Goal: Ask a question: Seek information or help from site administrators or community

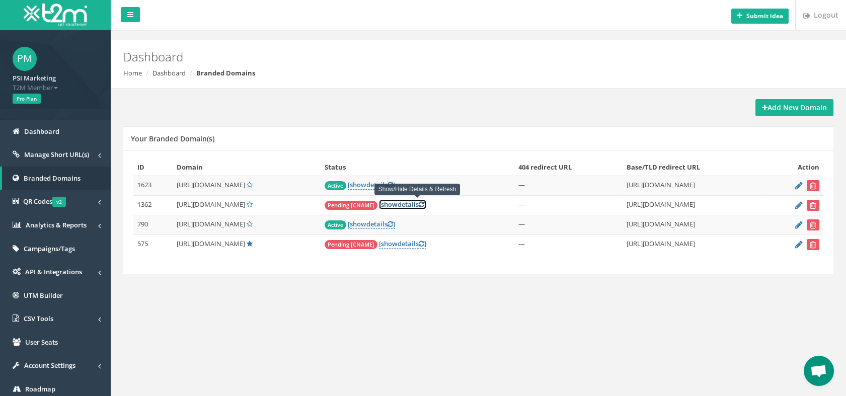
scroll to position [2879, 0]
click at [419, 205] on link "[ show details ]" at bounding box center [402, 205] width 47 height 10
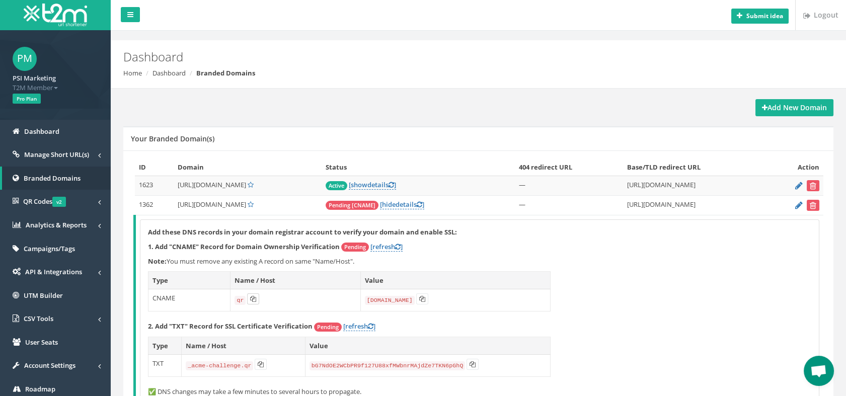
click at [253, 298] on icon at bounding box center [253, 299] width 6 height 6
click at [419, 300] on icon at bounding box center [422, 299] width 6 height 6
click at [259, 365] on icon at bounding box center [261, 364] width 6 height 6
drag, startPoint x: 466, startPoint y: 362, endPoint x: 455, endPoint y: 362, distance: 10.1
click at [470, 362] on icon at bounding box center [473, 364] width 6 height 6
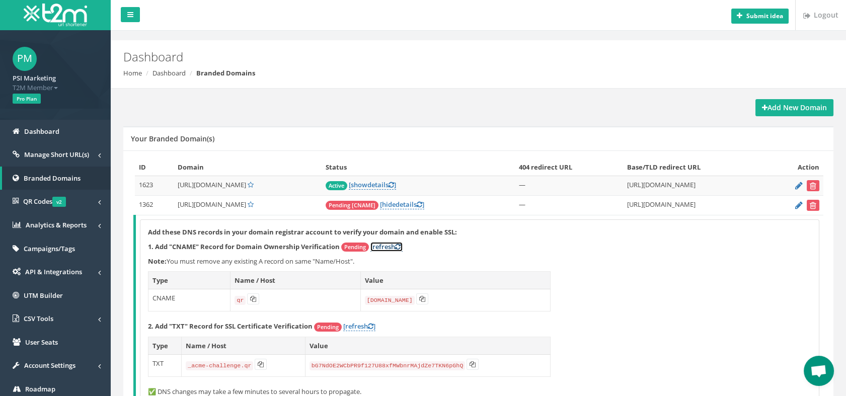
click at [379, 246] on link "[refresh ]" at bounding box center [386, 247] width 32 height 10
click at [423, 209] on td "Pending [CNAME] [ hide details ]" at bounding box center [418, 206] width 193 height 20
click at [423, 205] on link "[ hide details ]" at bounding box center [402, 205] width 44 height 10
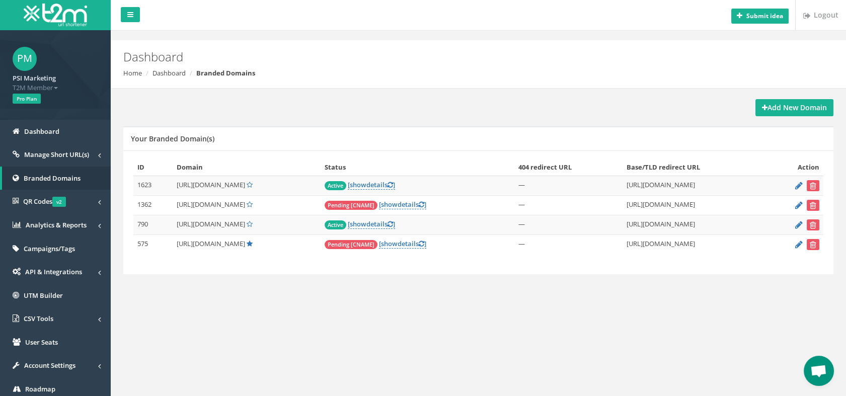
scroll to position [2879, 0]
click at [423, 205] on link "[ show details ]" at bounding box center [402, 205] width 47 height 10
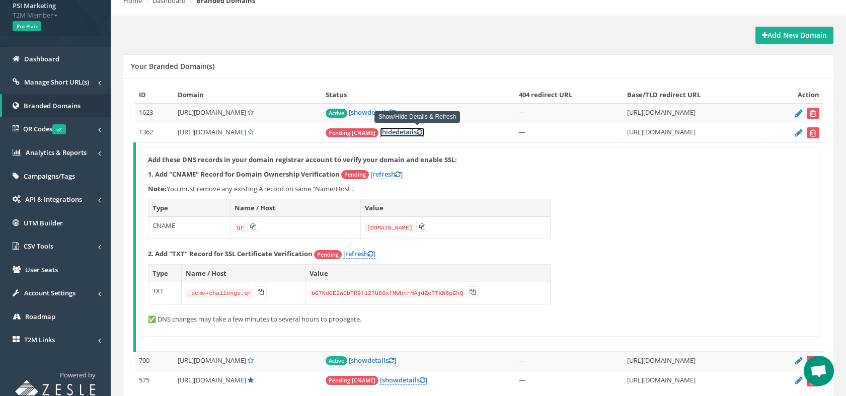
scroll to position [93, 0]
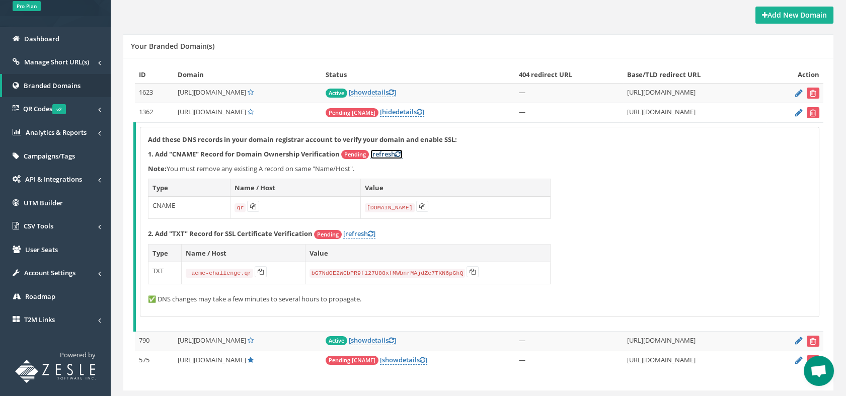
click at [401, 156] on icon at bounding box center [398, 154] width 6 height 7
click at [356, 232] on link "[refresh ]" at bounding box center [359, 234] width 32 height 10
click at [415, 113] on link "[ hide details ]" at bounding box center [402, 112] width 44 height 10
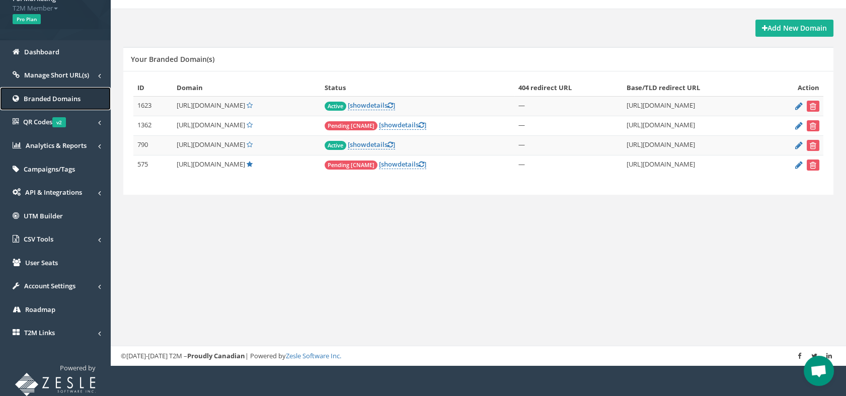
click at [34, 96] on span "Branded Domains" at bounding box center [52, 98] width 57 height 9
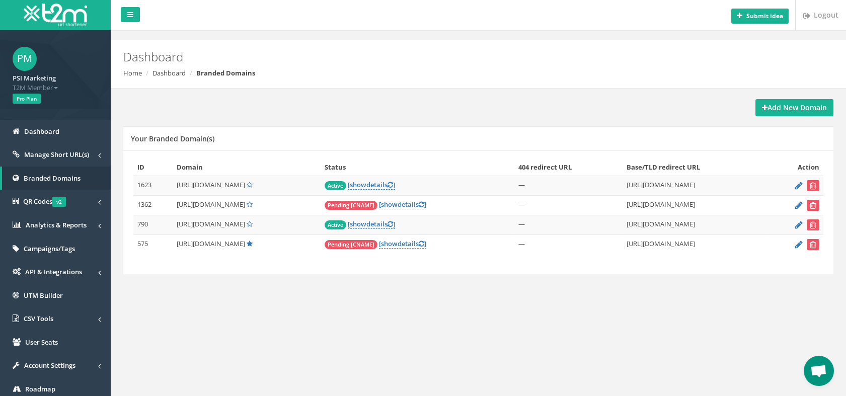
scroll to position [2879, 0]
click at [37, 137] on link "Dashboard" at bounding box center [55, 132] width 111 height 24
click at [412, 204] on link "[ show details ]" at bounding box center [402, 205] width 47 height 10
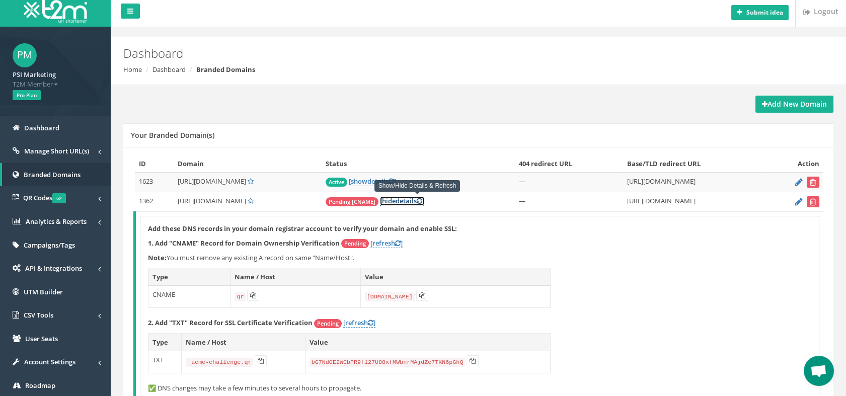
scroll to position [0, 0]
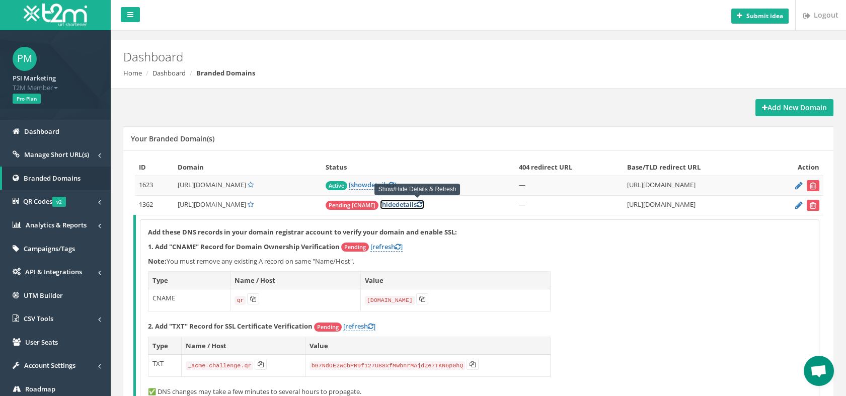
click at [424, 207] on link "[ hide details ]" at bounding box center [402, 205] width 44 height 10
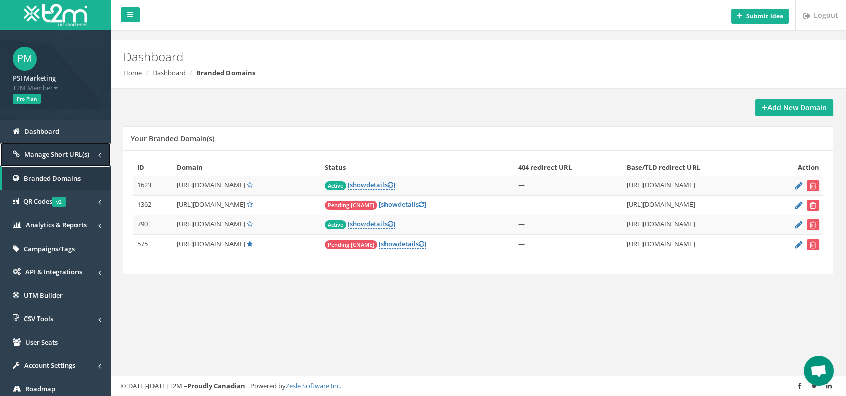
click at [44, 154] on span "Manage Short URL(s)" at bounding box center [56, 154] width 65 height 9
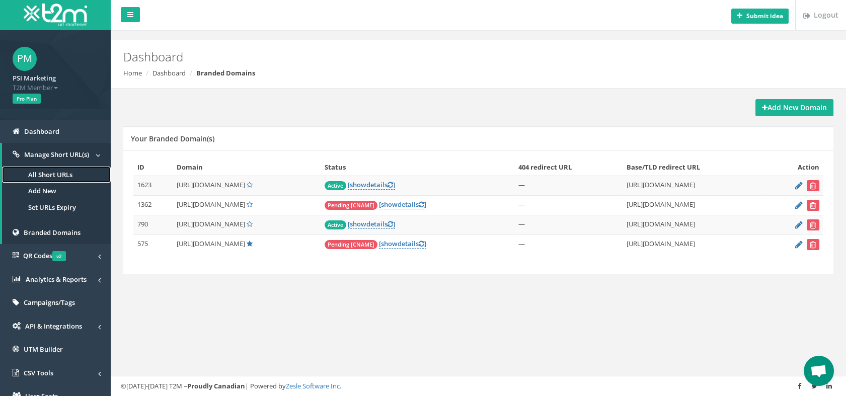
click at [42, 173] on link "All Short URLs" at bounding box center [56, 175] width 109 height 17
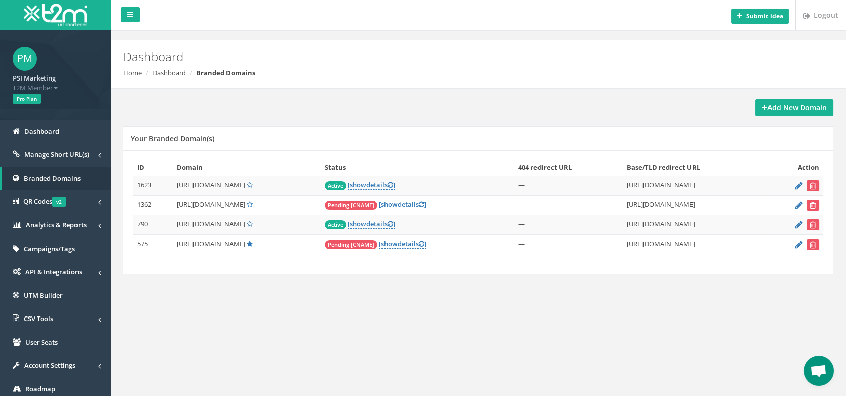
scroll to position [2879, 0]
click at [418, 208] on link "[ show details ]" at bounding box center [402, 205] width 47 height 10
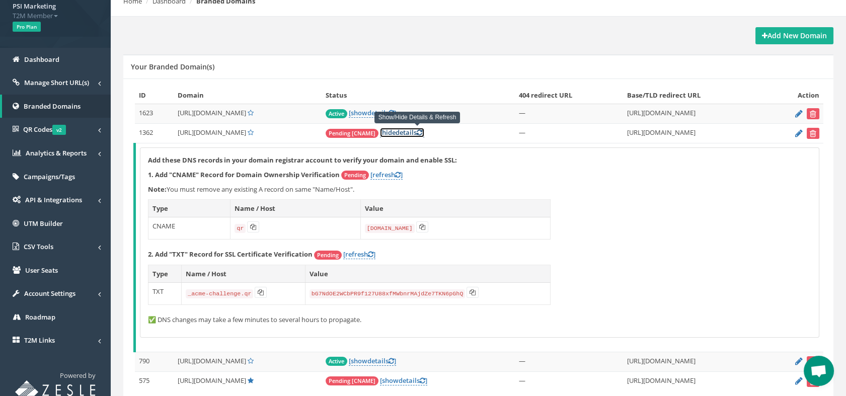
scroll to position [118, 0]
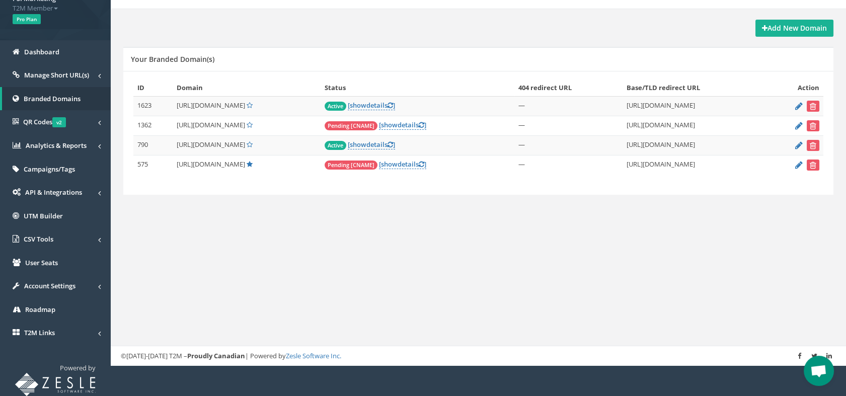
scroll to position [2879, 0]
click at [414, 125] on link "[ show details ]" at bounding box center [402, 125] width 47 height 10
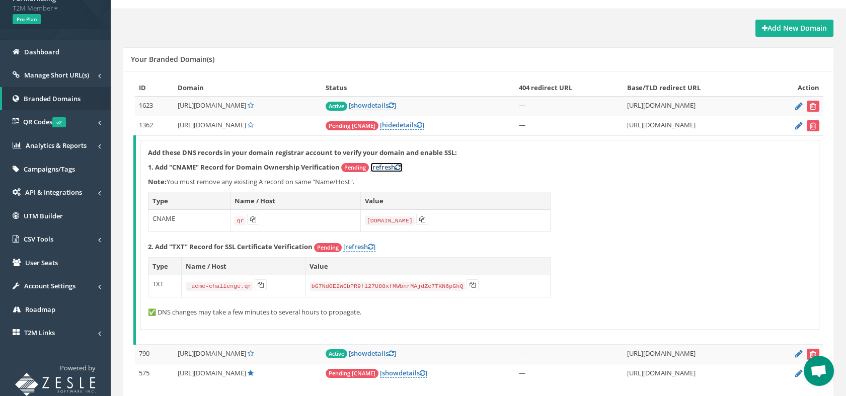
click at [391, 166] on link "[refresh ]" at bounding box center [386, 168] width 32 height 10
click at [823, 371] on span "Open chat" at bounding box center [818, 372] width 17 height 14
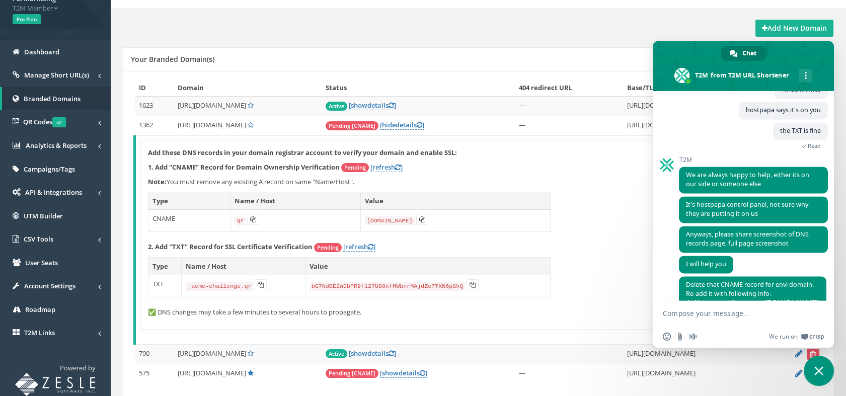
scroll to position [3031, 0]
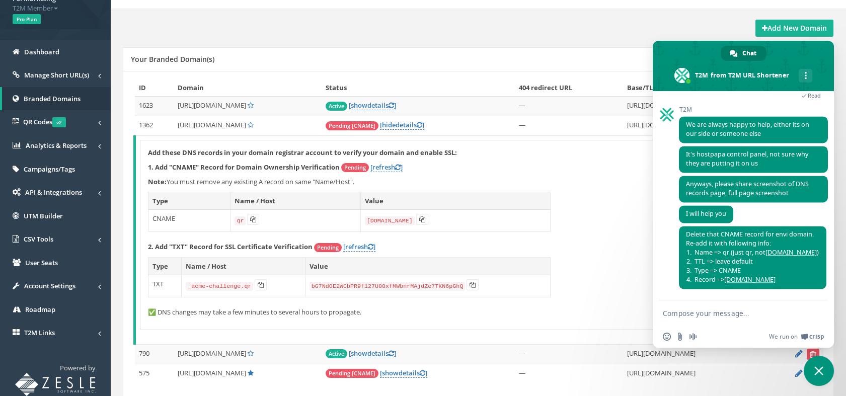
click at [704, 316] on textarea "Compose your message..." at bounding box center [732, 313] width 139 height 9
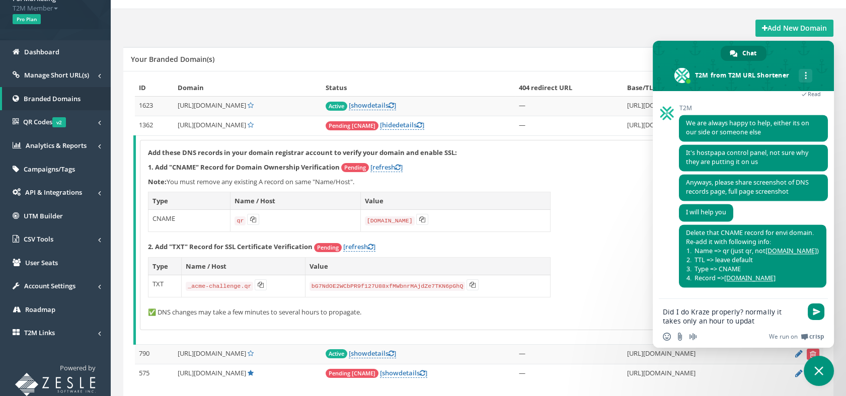
type textarea "Did I do Kraze properly? normally it takes only an hour to update"
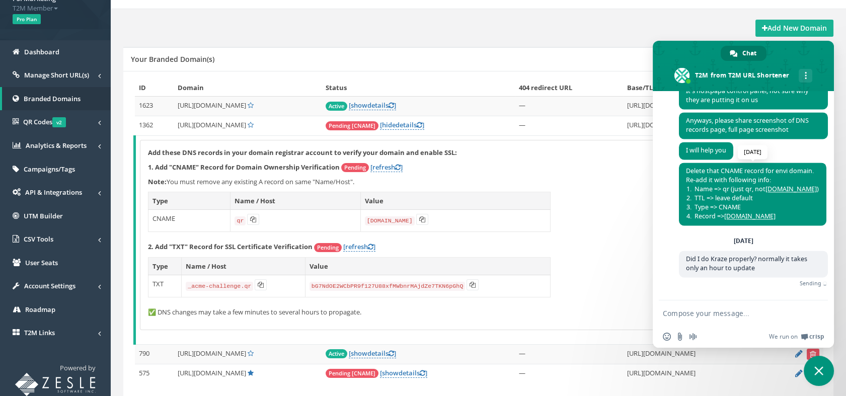
scroll to position [3084, 0]
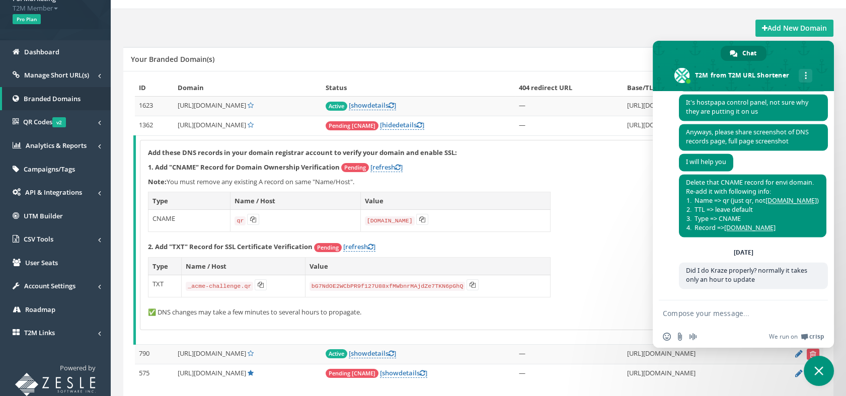
click at [657, 182] on div "T2M URL Shortener How can we help with T2M URL Shortener? Monday, 8 September y…" at bounding box center [743, 195] width 181 height 209
click at [704, 315] on textarea "Compose your message..." at bounding box center [732, 313] width 139 height 9
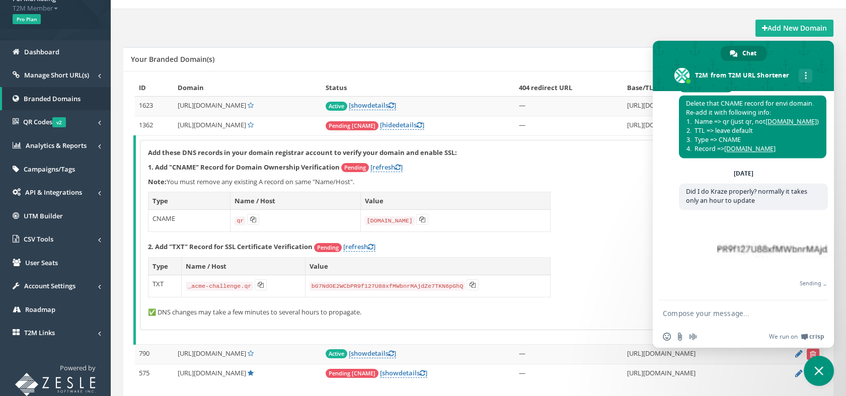
scroll to position [3096, 0]
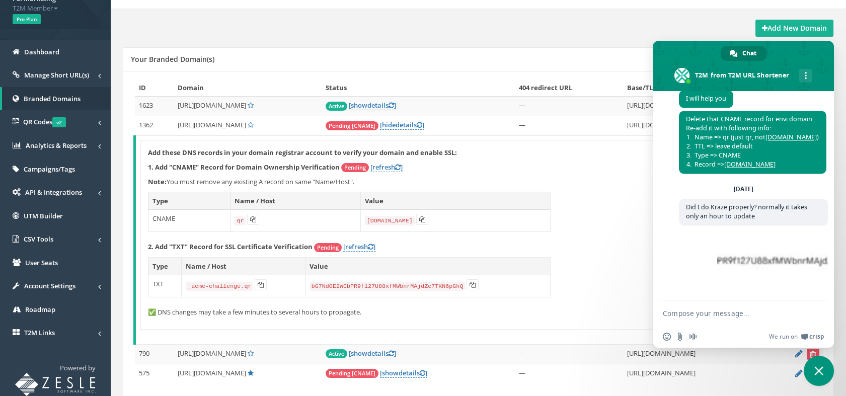
click at [714, 315] on textarea "Compose your message..." at bounding box center [732, 313] width 139 height 9
click at [772, 268] on span at bounding box center [772, 258] width 111 height 60
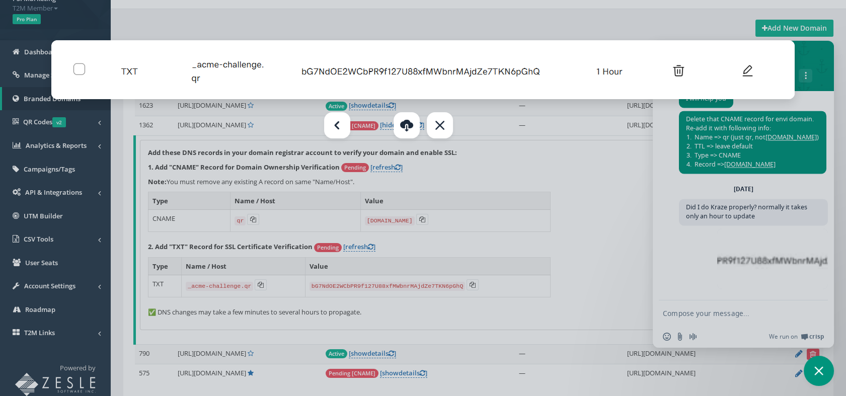
click at [725, 313] on div at bounding box center [423, 198] width 846 height 396
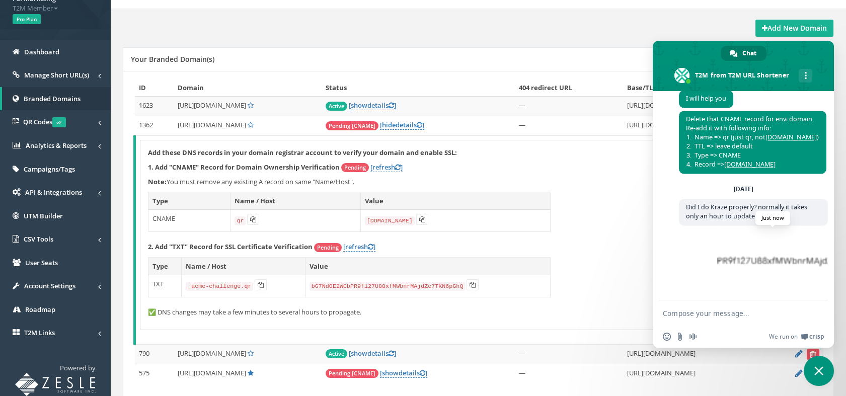
click at [766, 261] on span at bounding box center [772, 258] width 111 height 60
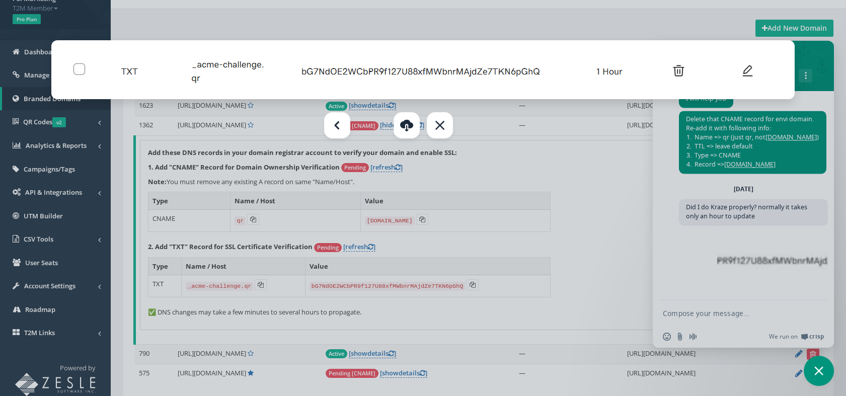
click at [664, 275] on div at bounding box center [423, 198] width 846 height 396
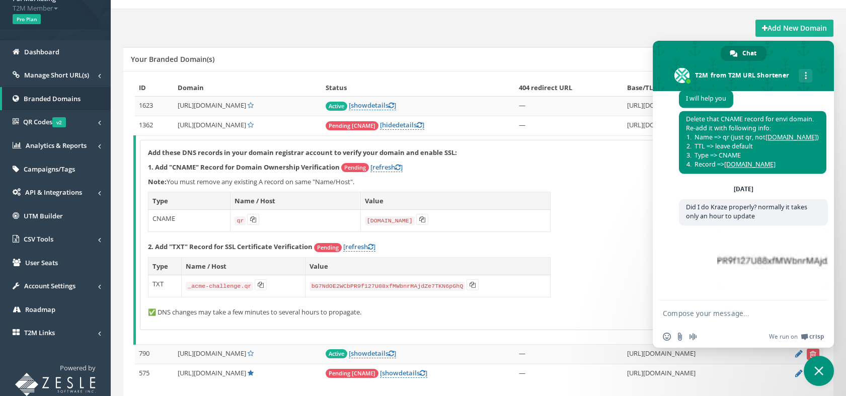
click at [729, 317] on textarea "Compose your message..." at bounding box center [732, 313] width 139 height 9
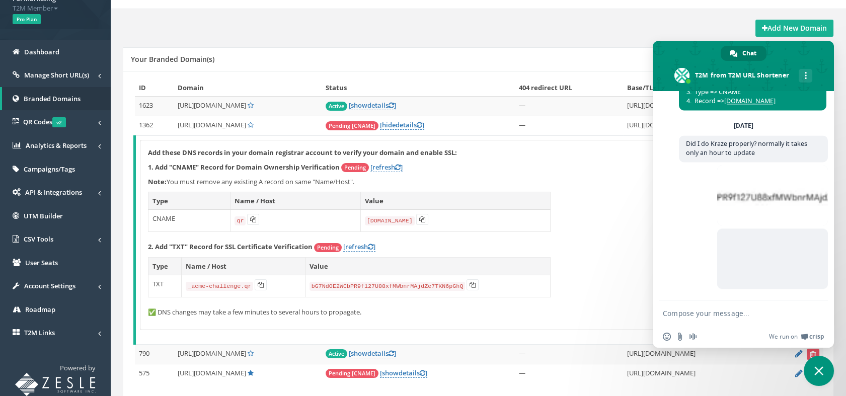
scroll to position [3211, 0]
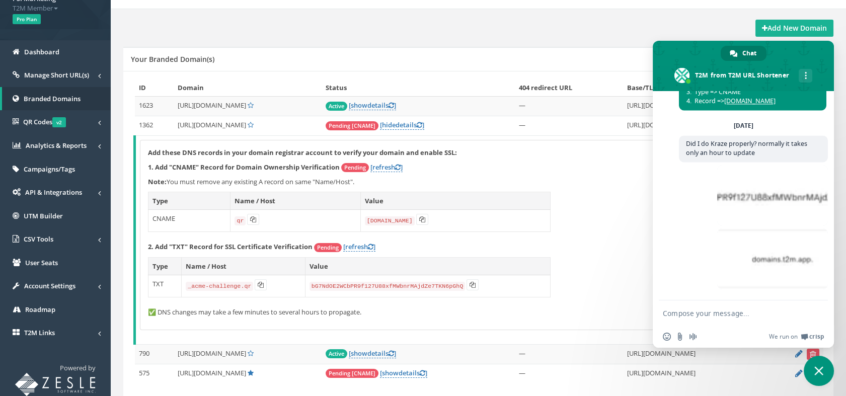
click at [153, 313] on p "✅ DNS changes may take a few minutes to several hours to propagate." at bounding box center [479, 313] width 663 height 10
click at [817, 369] on span "Close chat" at bounding box center [818, 370] width 9 height 9
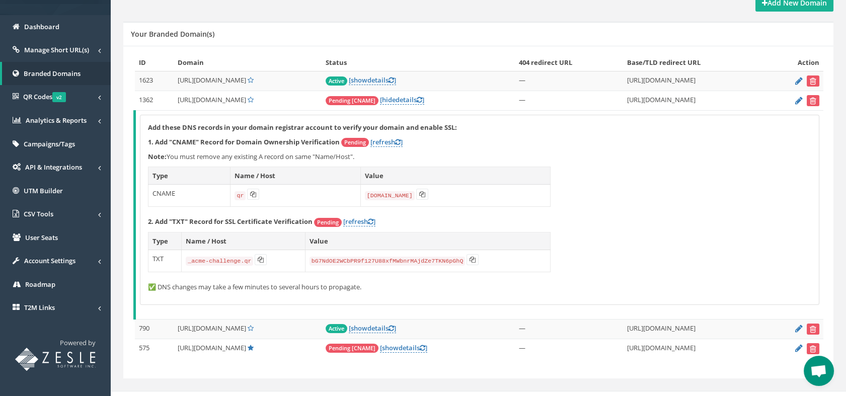
scroll to position [118, 0]
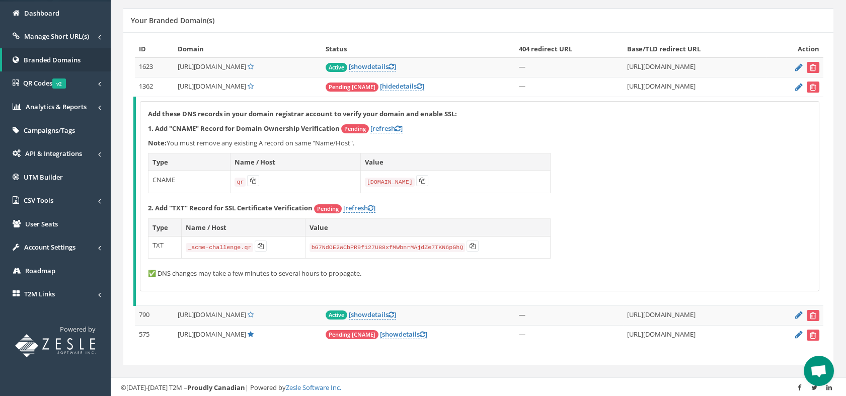
click at [823, 369] on span "Open chat" at bounding box center [818, 372] width 17 height 14
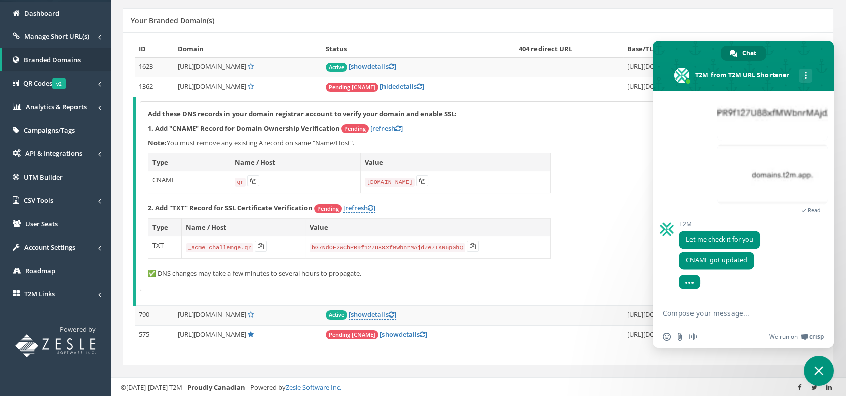
scroll to position [3289, 0]
click at [689, 317] on textarea "Compose your message..." at bounding box center [732, 313] width 139 height 9
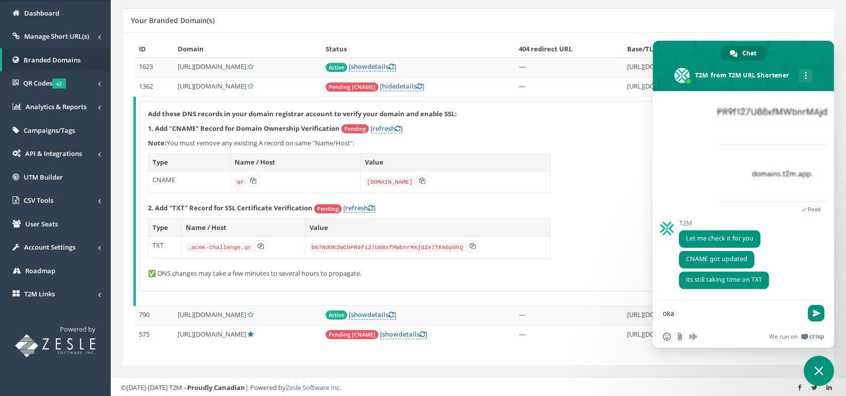
type textarea "okay"
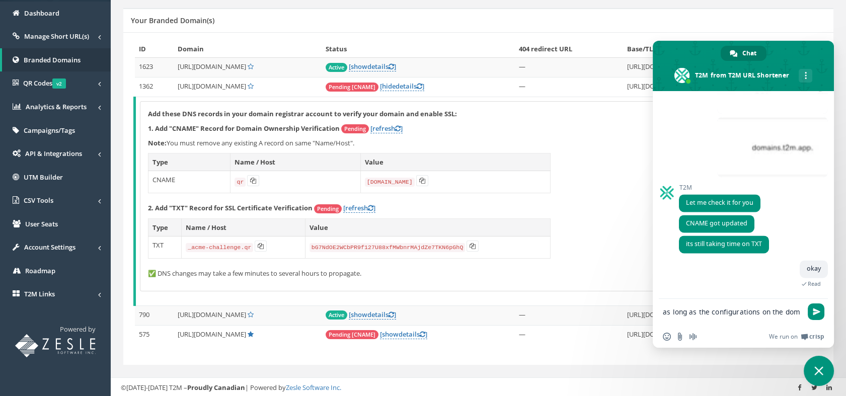
scroll to position [3315, 0]
type textarea "as long as the configurations on the domain side is correct."
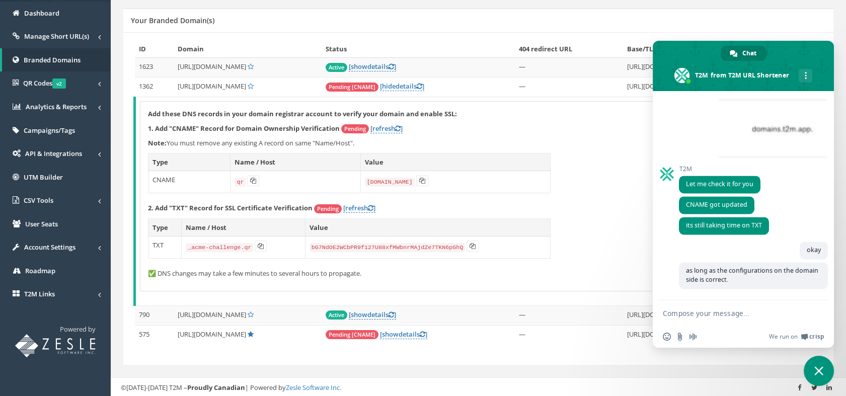
scroll to position [3344, 0]
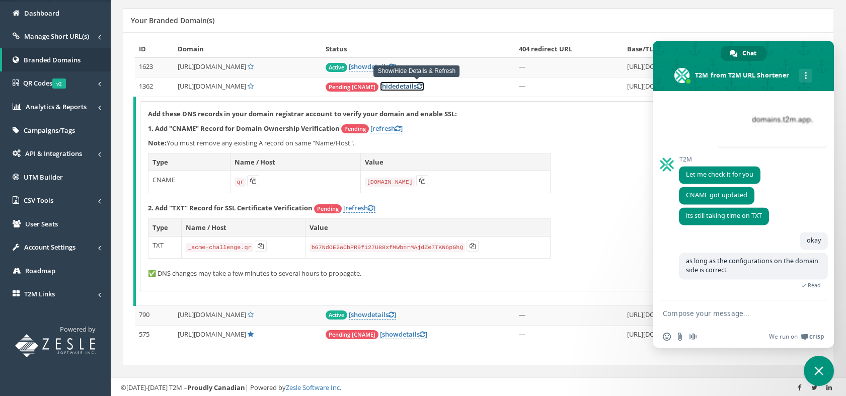
click at [396, 86] on span "hide" at bounding box center [389, 86] width 14 height 9
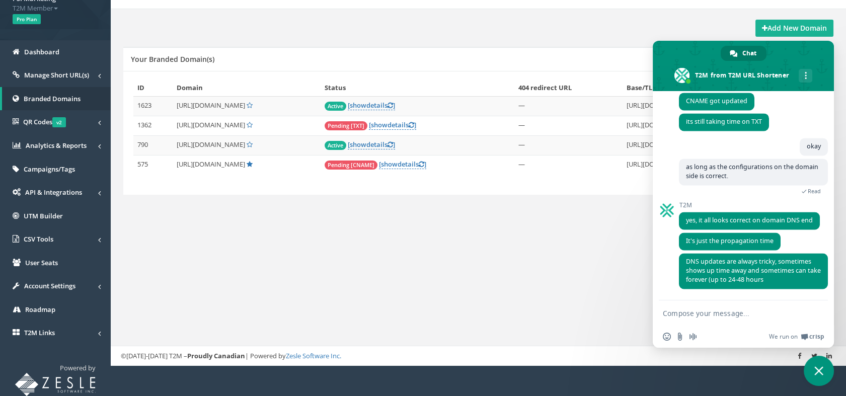
scroll to position [3429, 0]
click at [497, 275] on div "Submit idea Logout Dashboard Home Dashboard Branded Domains Add New Domain Your…" at bounding box center [478, 142] width 735 height 445
click at [282, 238] on div "Submit idea Logout Dashboard Home Dashboard Branded Domains Add New Domain Your…" at bounding box center [478, 142] width 735 height 445
click at [684, 315] on textarea "Compose your message..." at bounding box center [732, 313] width 139 height 9
type textarea "okay thanks"
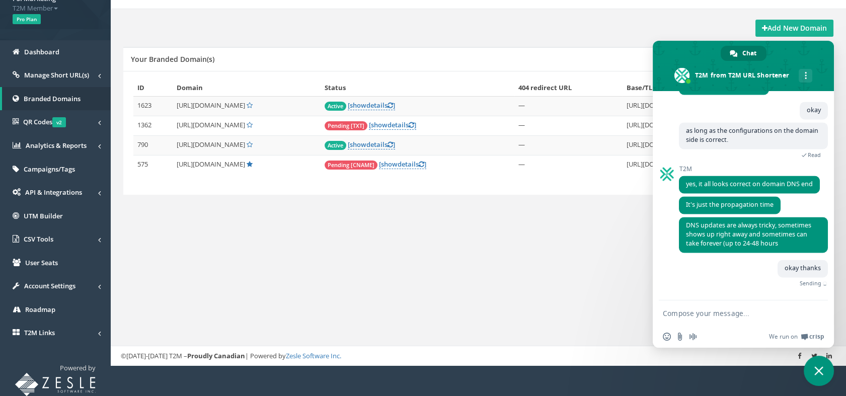
scroll to position [3454, 0]
